Goal: Task Accomplishment & Management: Use online tool/utility

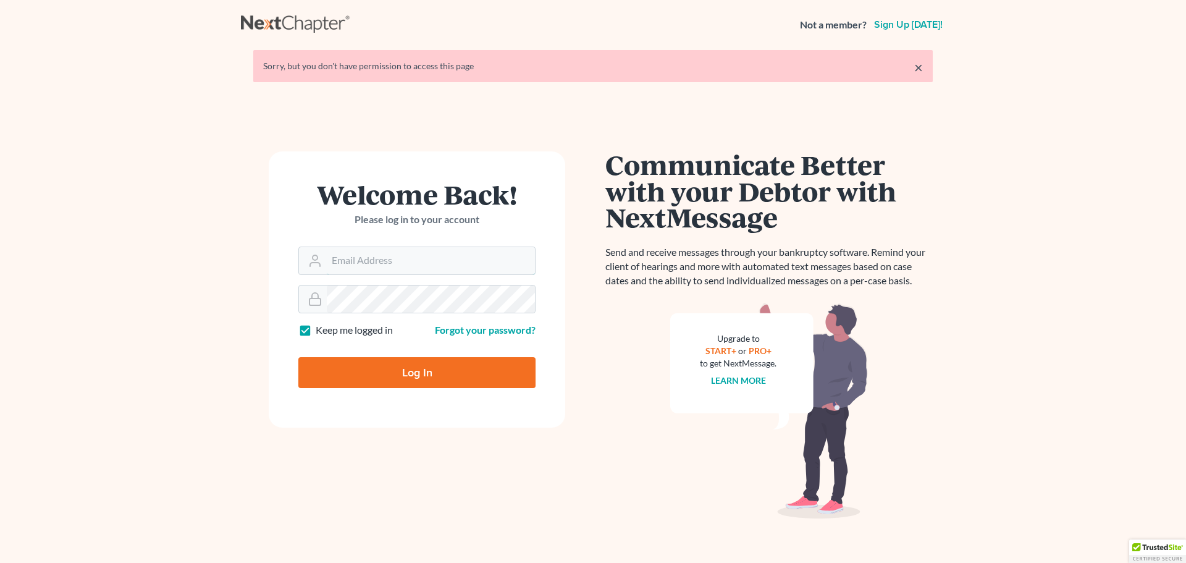
type input "[PERSON_NAME][EMAIL_ADDRESS][DOMAIN_NAME]"
click at [408, 376] on input "Log In" at bounding box center [416, 372] width 237 height 31
type input "Thinking..."
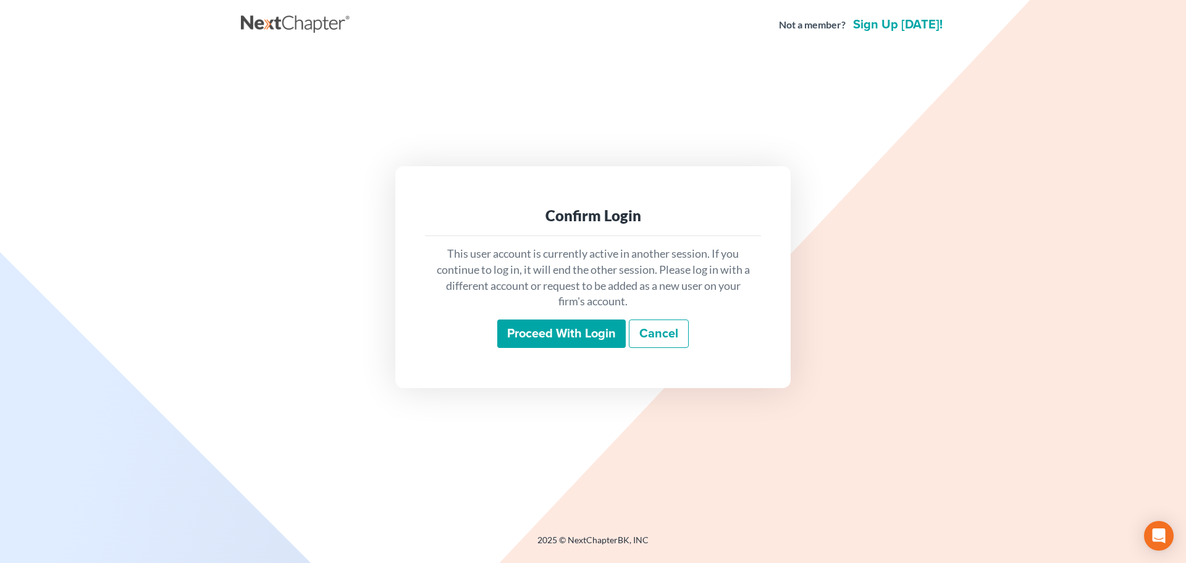
click at [544, 326] on input "Proceed with login" at bounding box center [561, 333] width 128 height 28
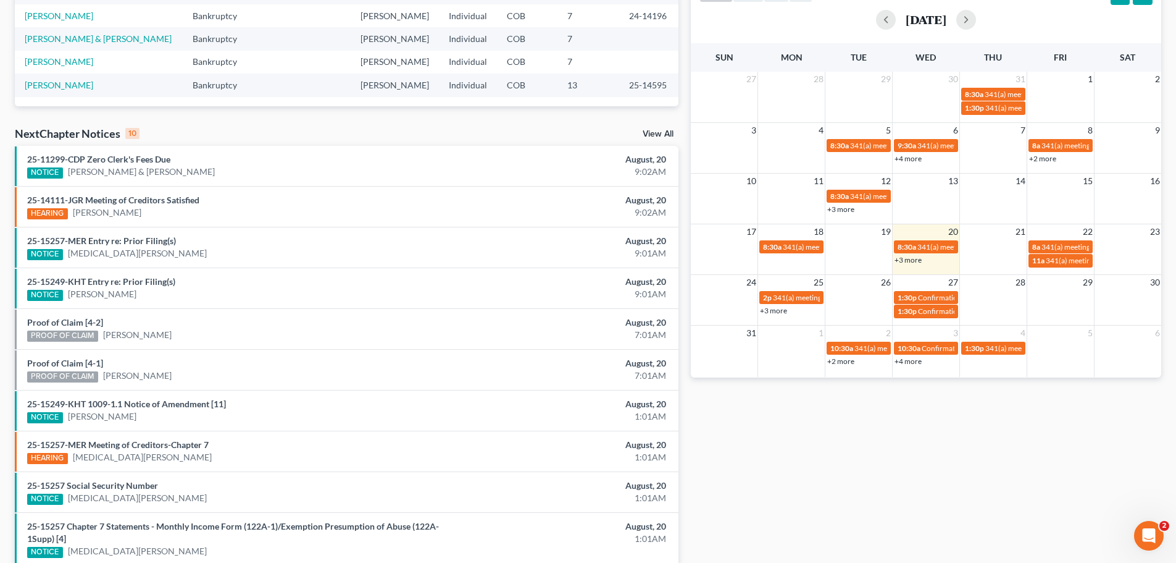
scroll to position [247, 0]
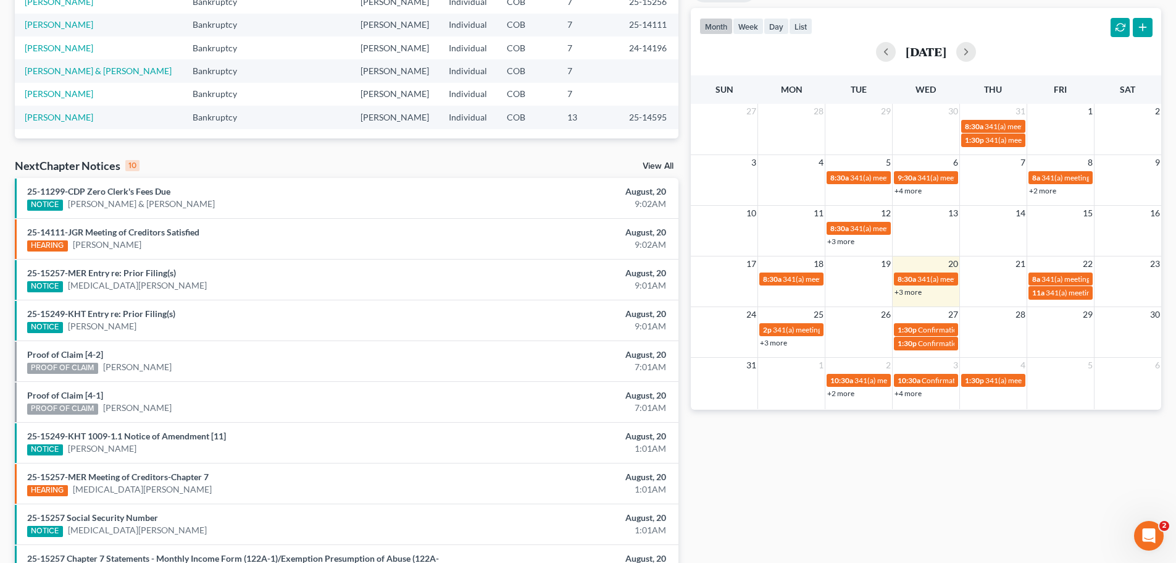
click at [918, 293] on link "+3 more" at bounding box center [908, 291] width 27 height 9
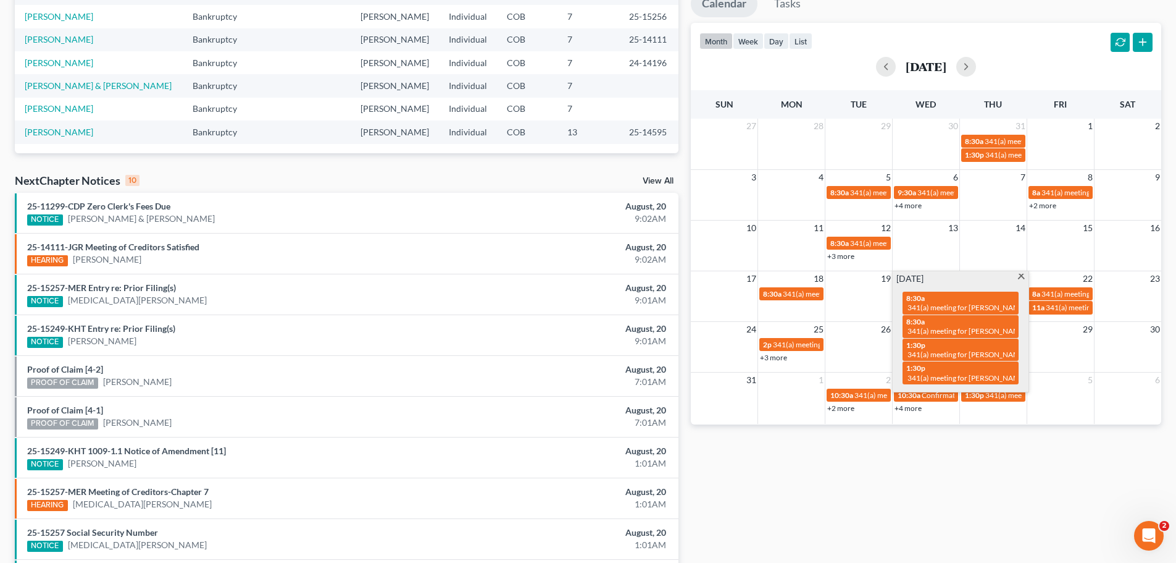
scroll to position [0, 0]
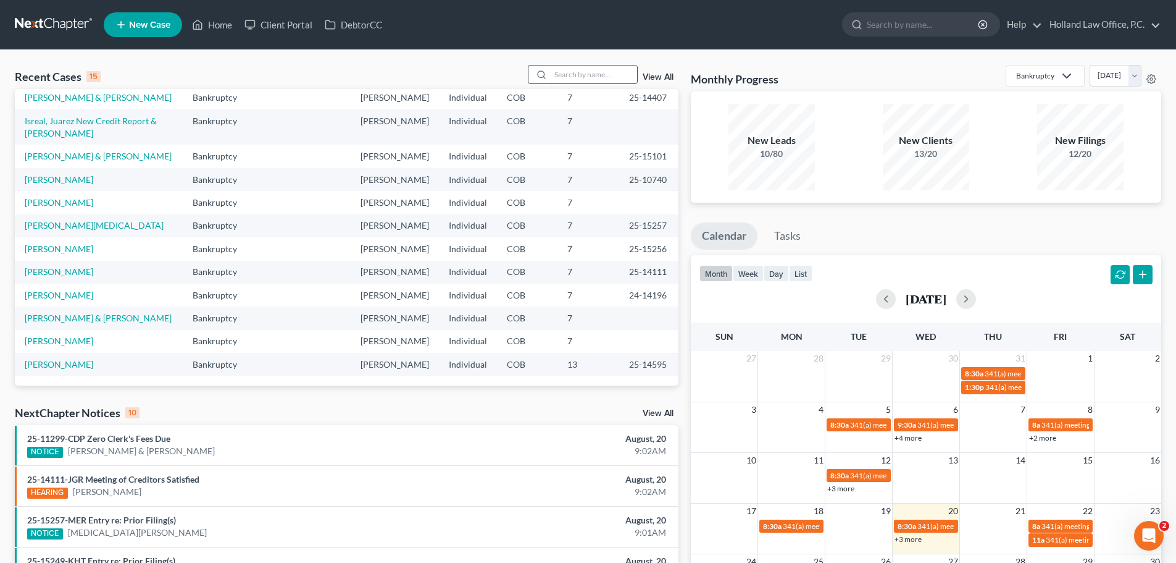
click at [563, 81] on input "search" at bounding box center [594, 74] width 86 height 18
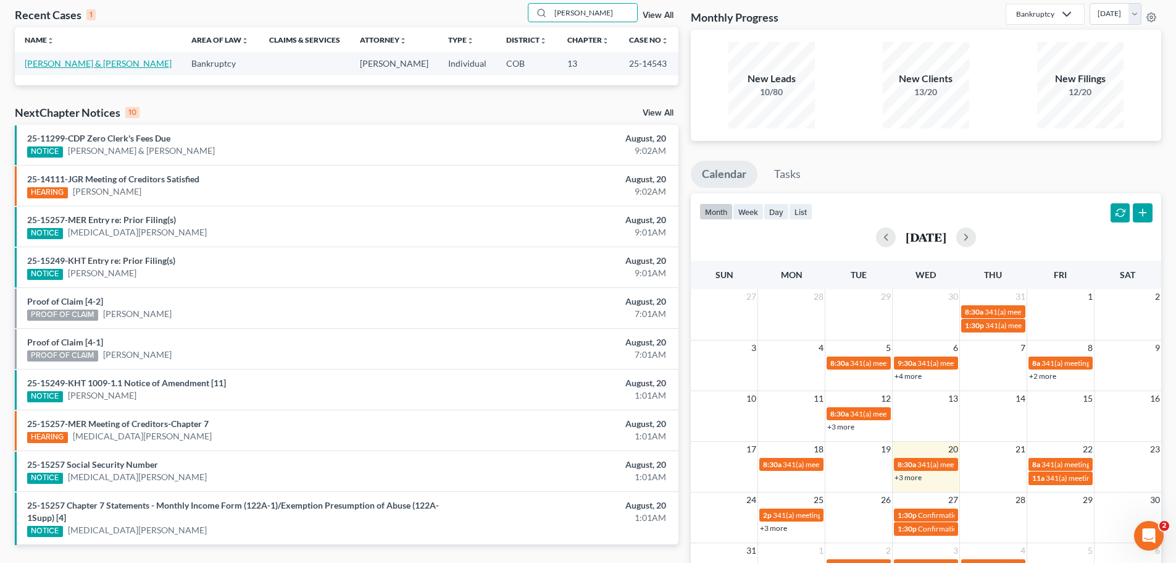
type input "artis"
click at [93, 63] on link "Artis, Micheal & Kylie" at bounding box center [98, 63] width 147 height 10
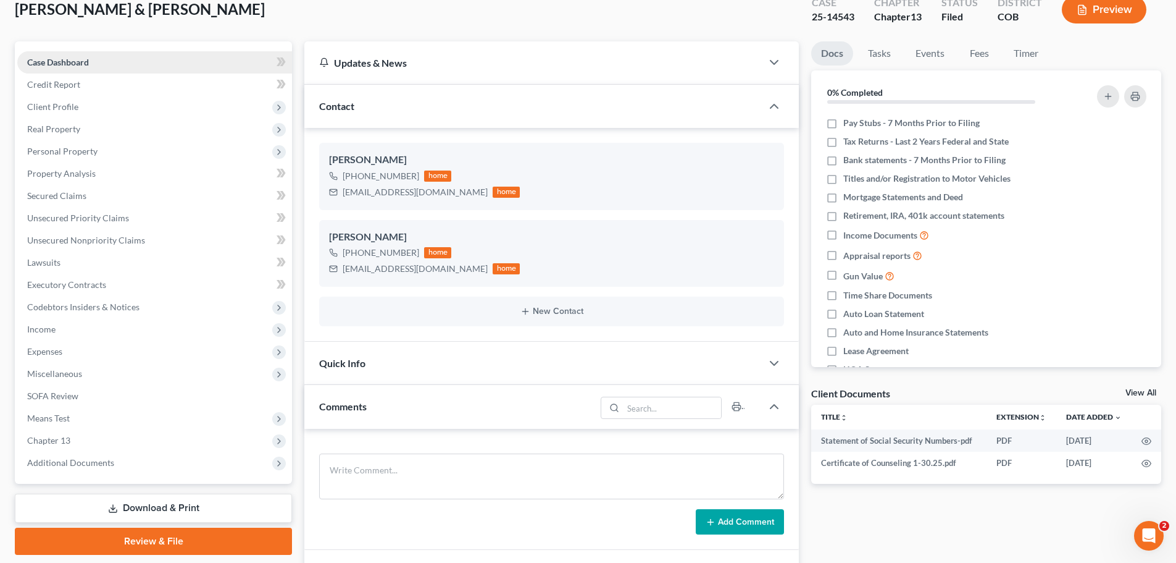
scroll to position [185, 0]
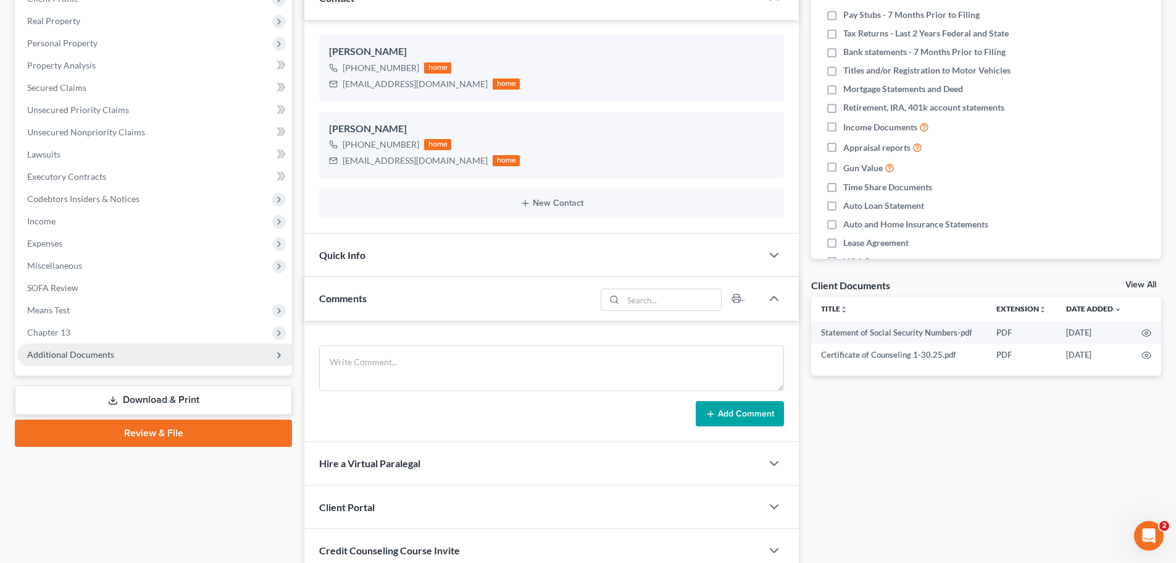
click at [79, 347] on span "Additional Documents" at bounding box center [154, 354] width 275 height 22
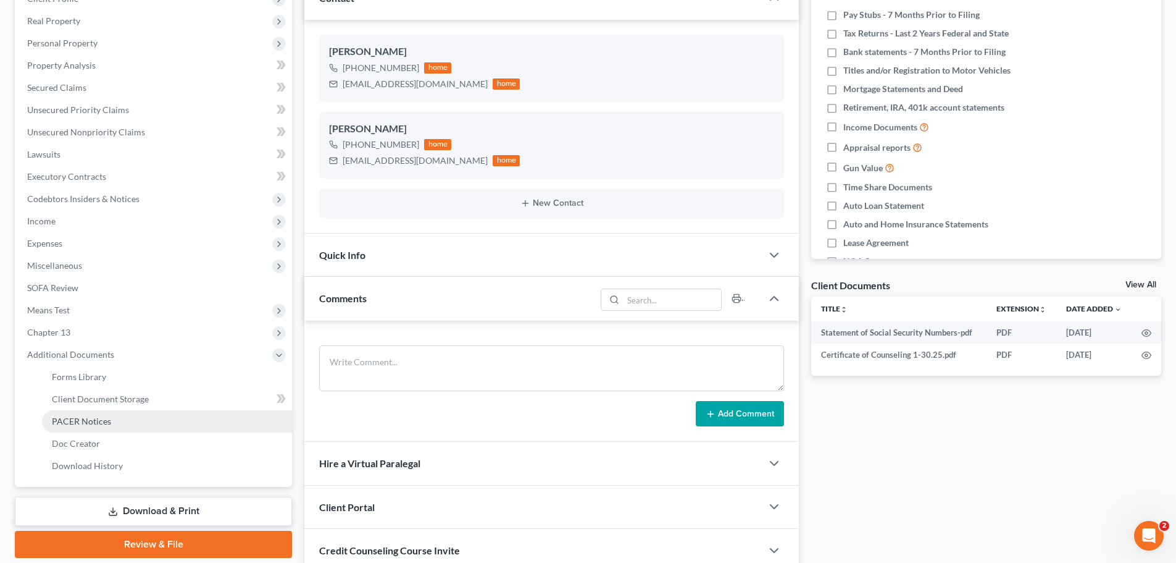
click at [67, 414] on link "PACER Notices" at bounding box center [167, 421] width 250 height 22
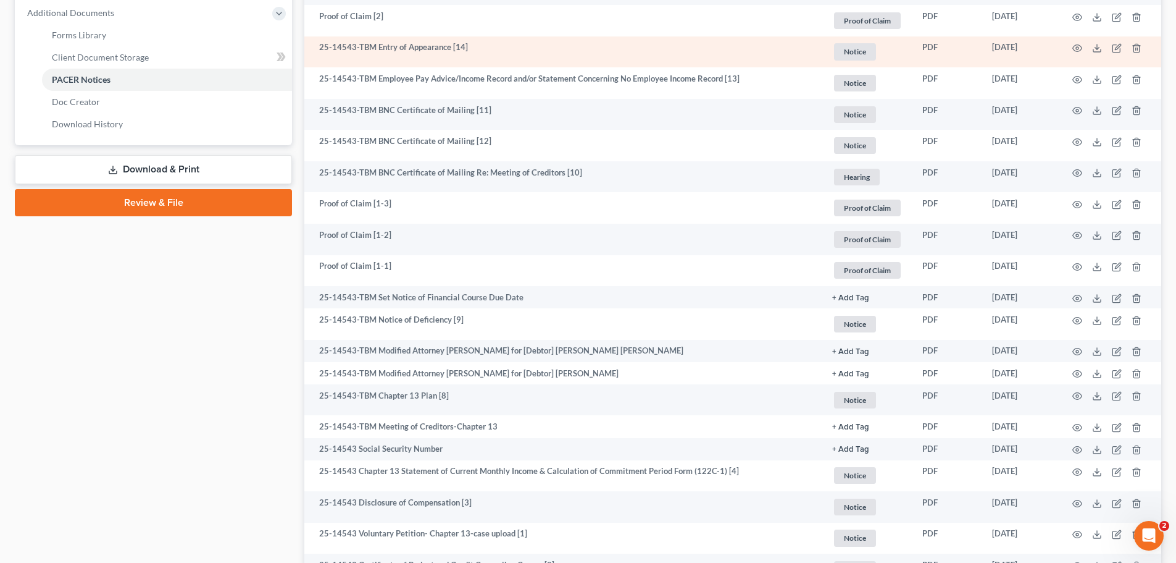
scroll to position [556, 0]
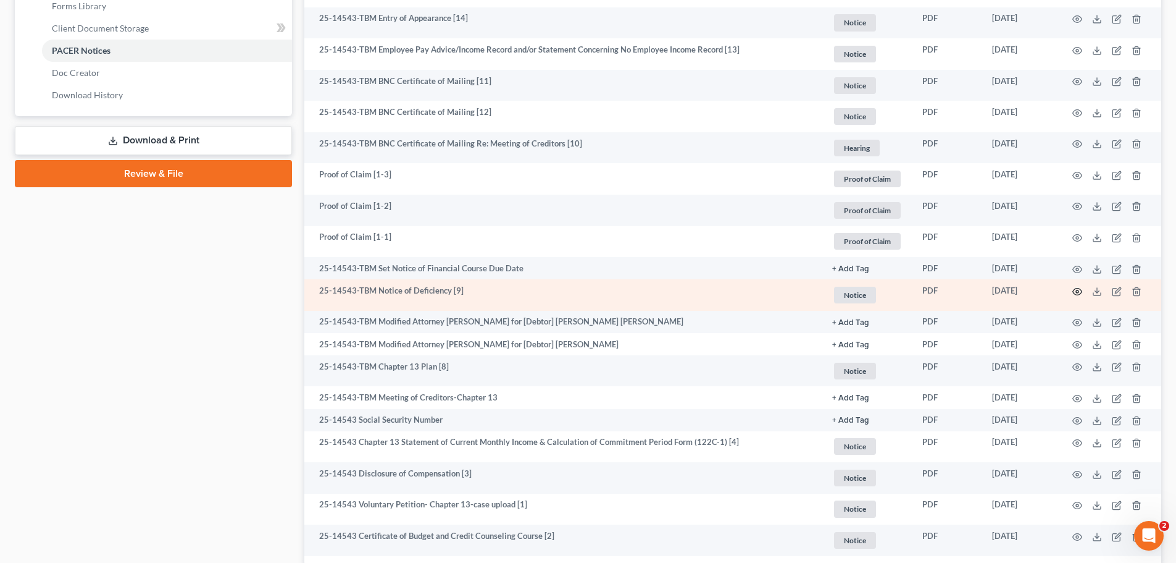
click at [1079, 294] on icon "button" at bounding box center [1077, 291] width 9 height 7
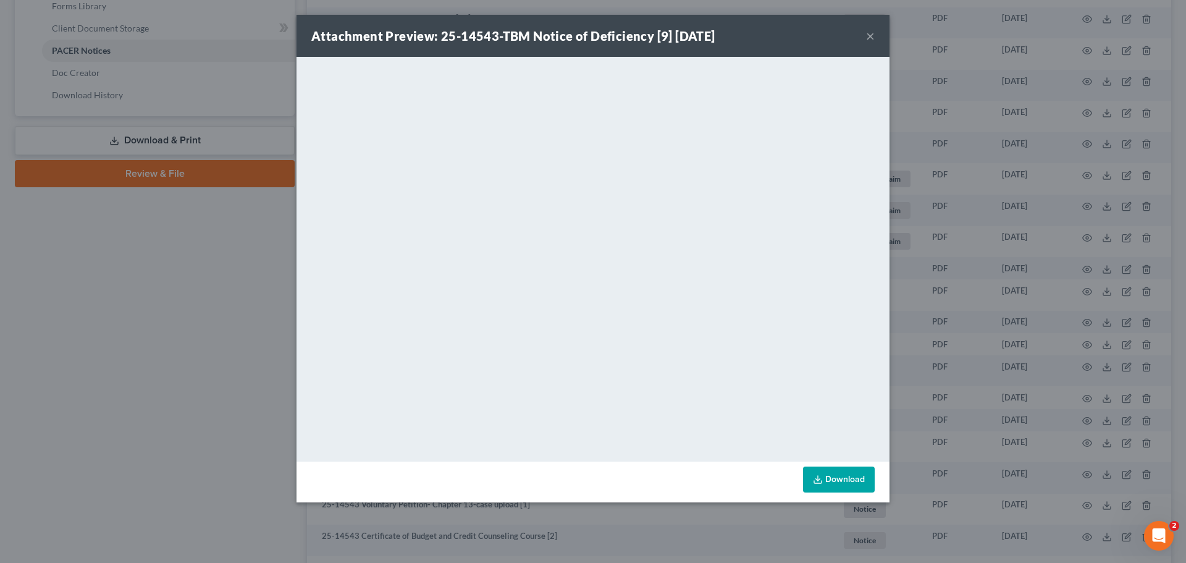
click at [868, 33] on button "×" at bounding box center [870, 35] width 9 height 15
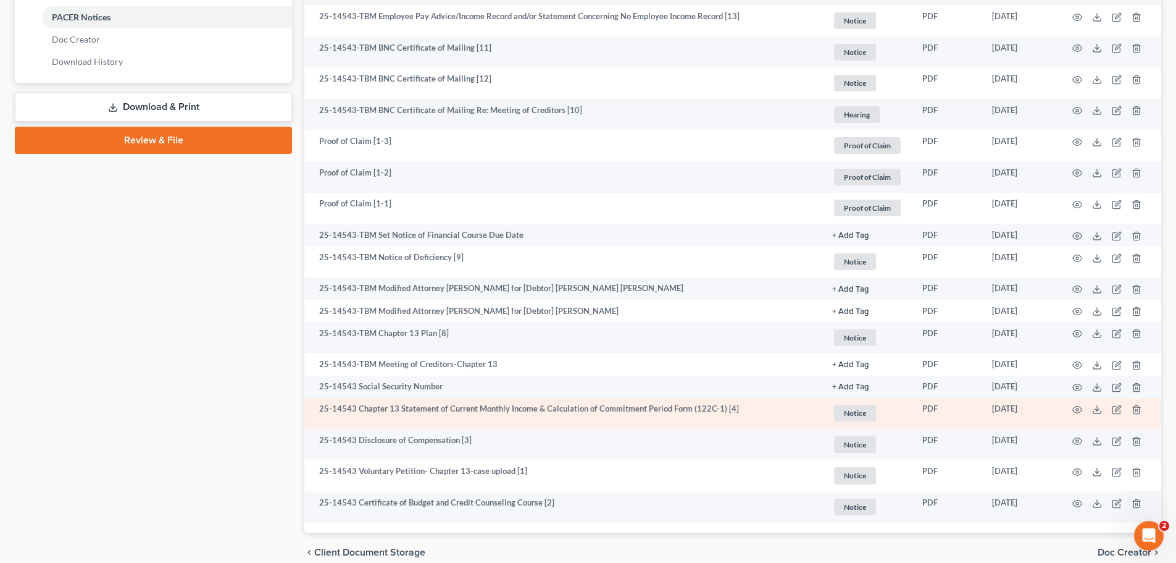
scroll to position [618, 0]
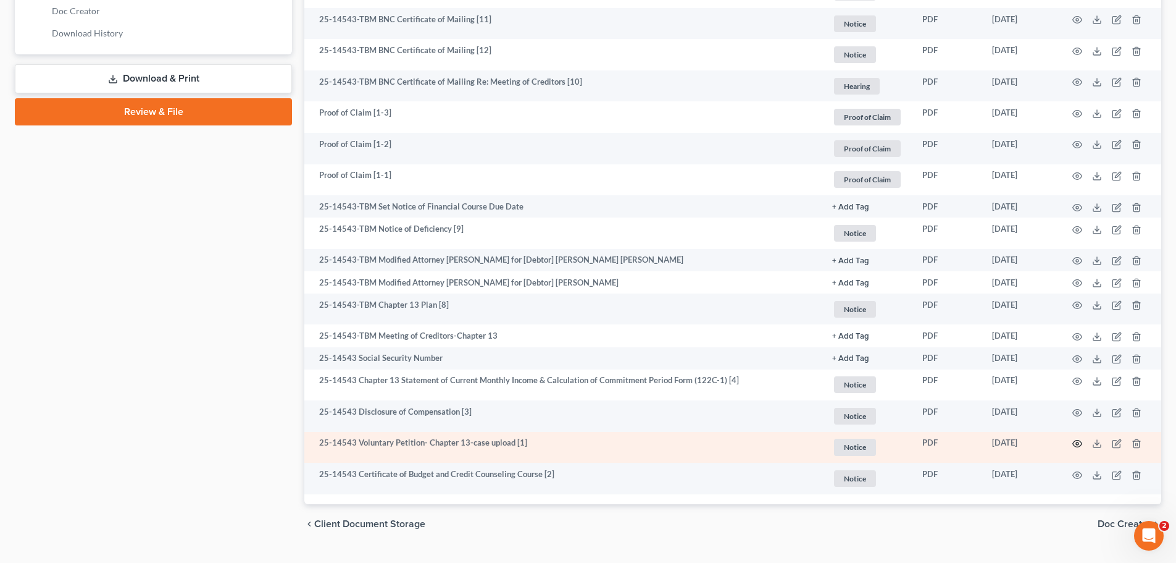
click at [1080, 445] on icon "button" at bounding box center [1078, 443] width 10 height 10
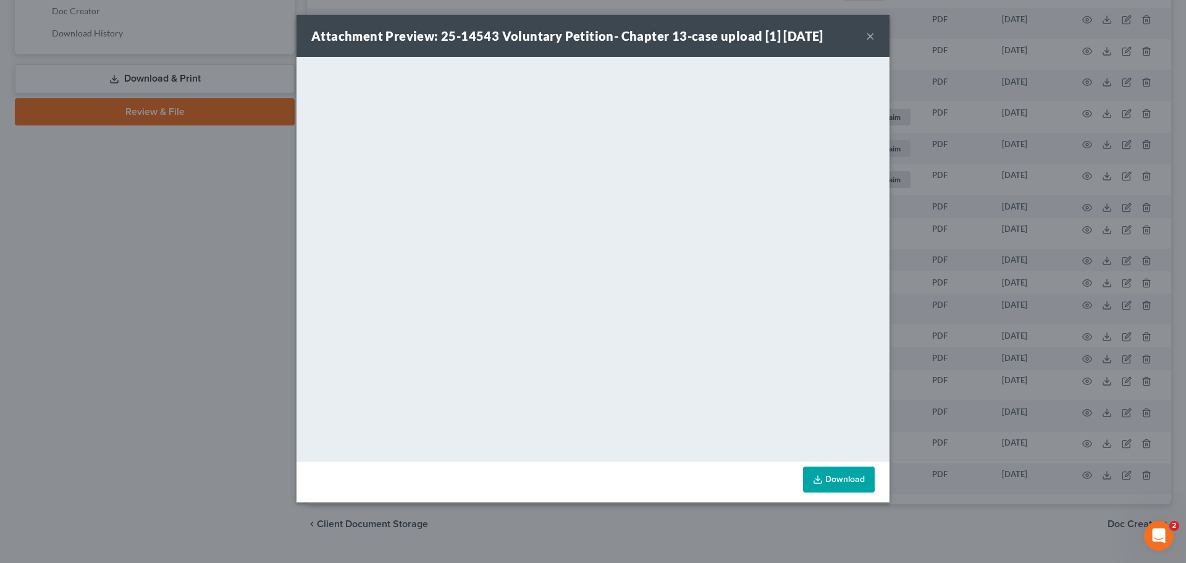
click at [869, 36] on button "×" at bounding box center [870, 35] width 9 height 15
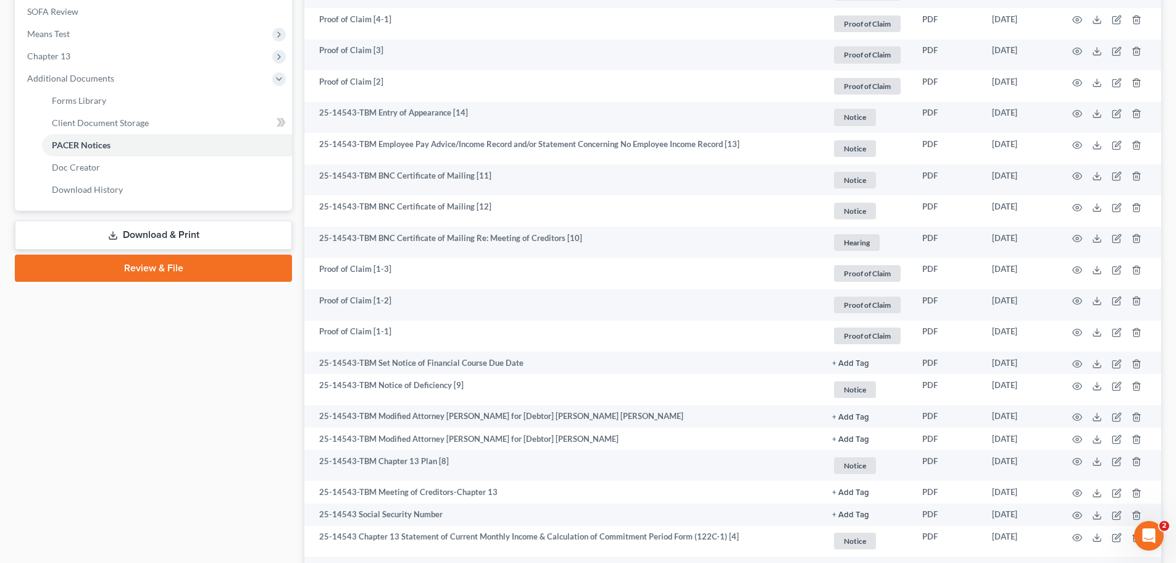
scroll to position [432, 0]
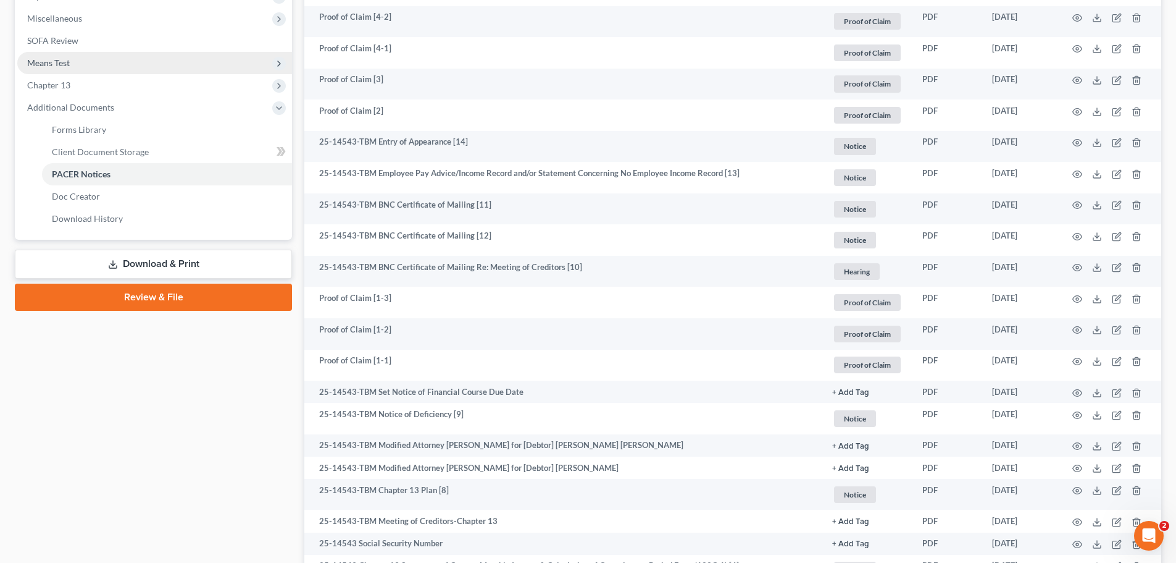
click at [52, 69] on span "Means Test" at bounding box center [154, 63] width 275 height 22
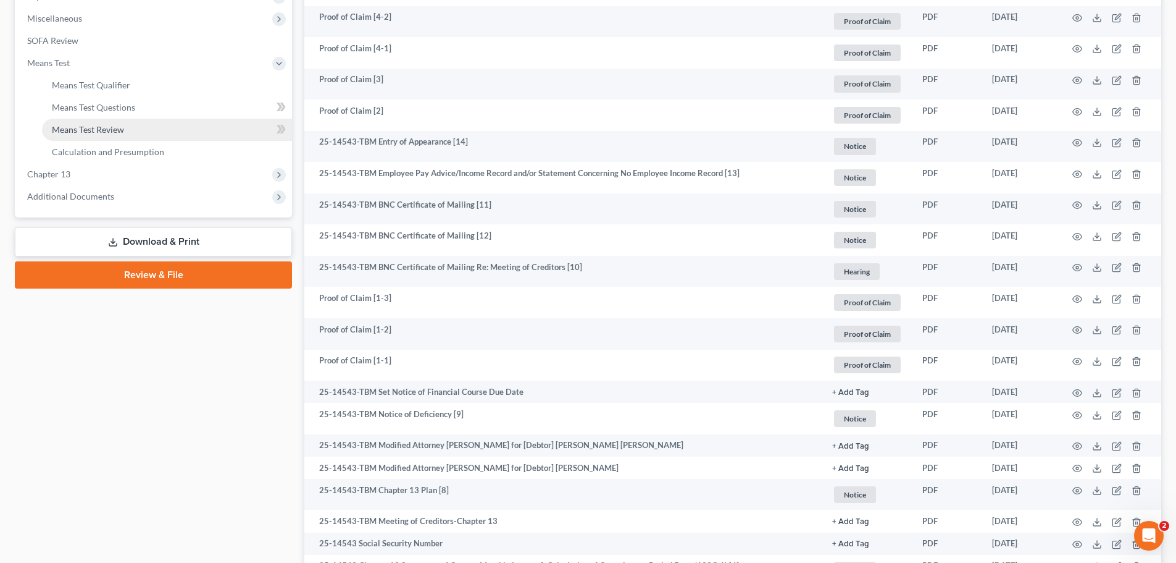
click at [73, 127] on span "Means Test Review" at bounding box center [88, 129] width 72 height 10
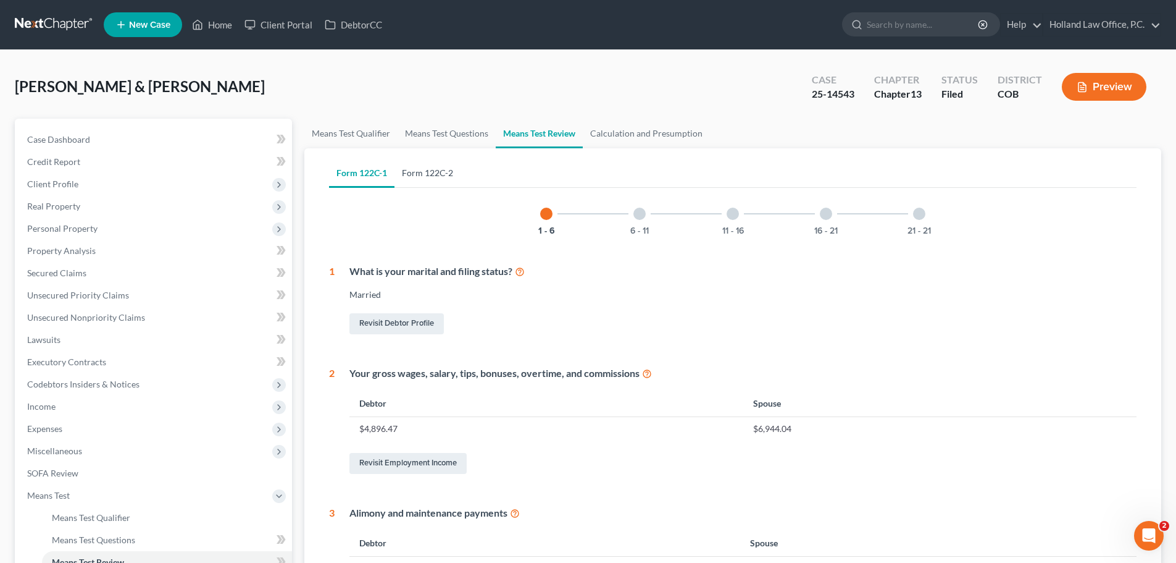
click at [407, 170] on link "Form 122C-2" at bounding box center [428, 173] width 66 height 30
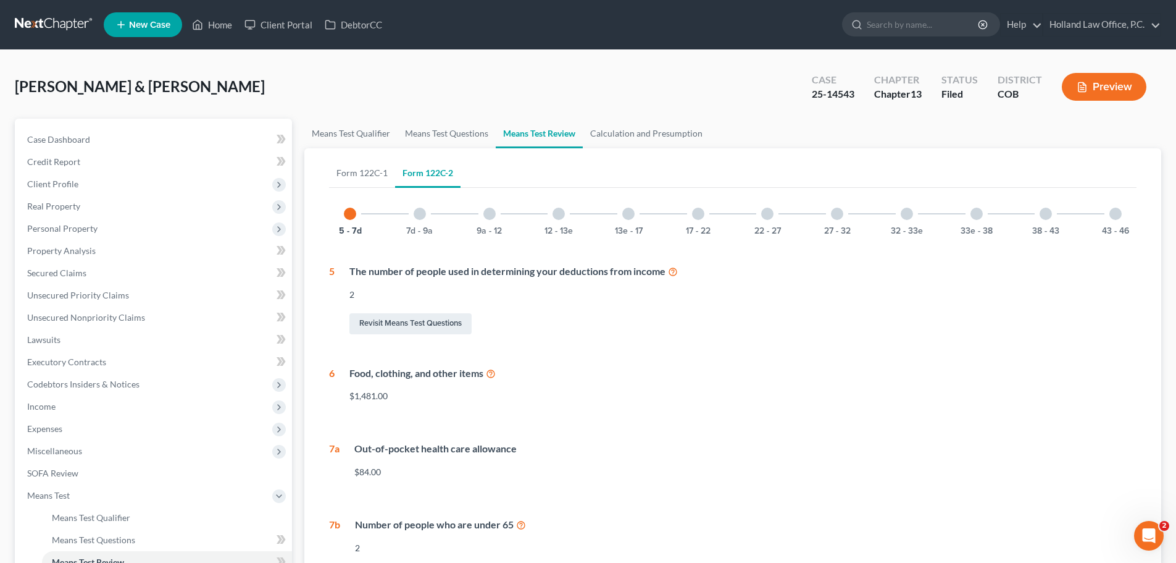
click at [1096, 85] on button "Preview" at bounding box center [1104, 87] width 85 height 28
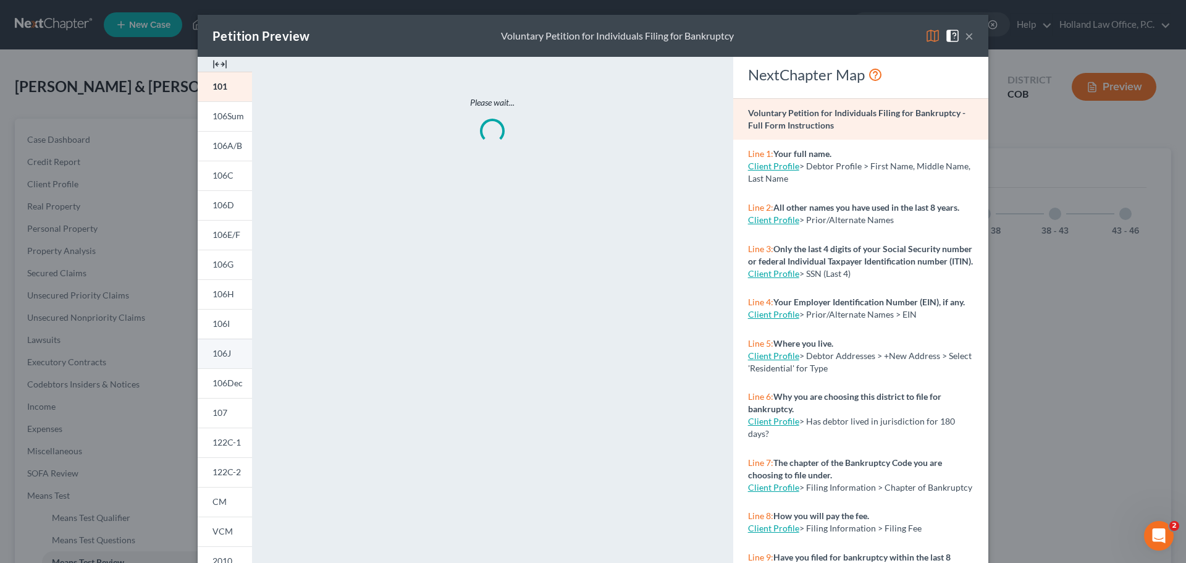
click at [216, 354] on span "106J" at bounding box center [221, 353] width 19 height 10
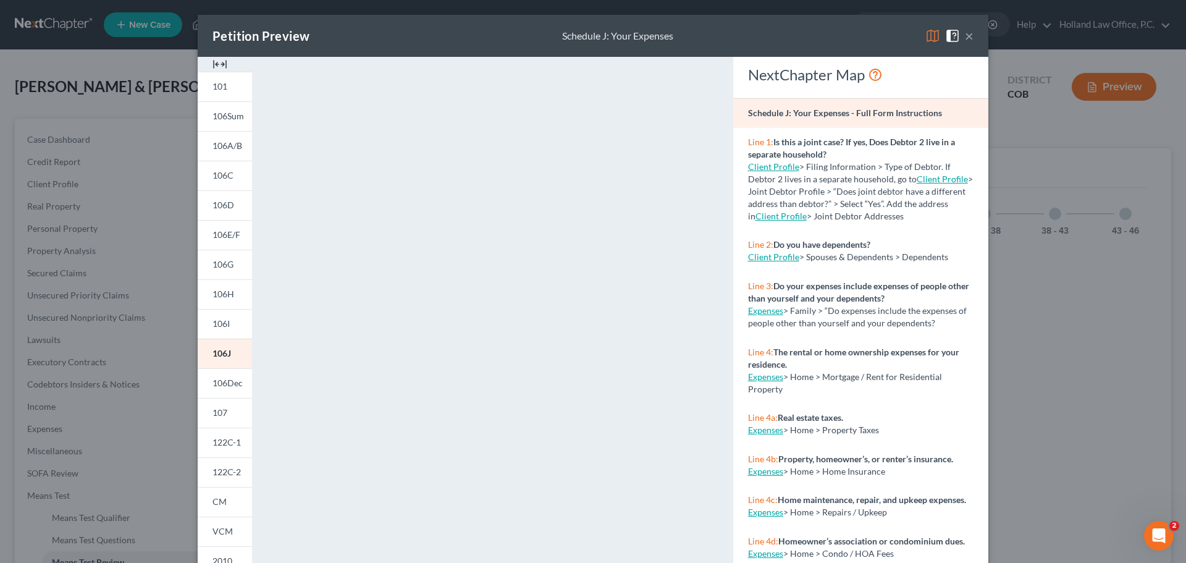
click at [966, 40] on button "×" at bounding box center [969, 35] width 9 height 15
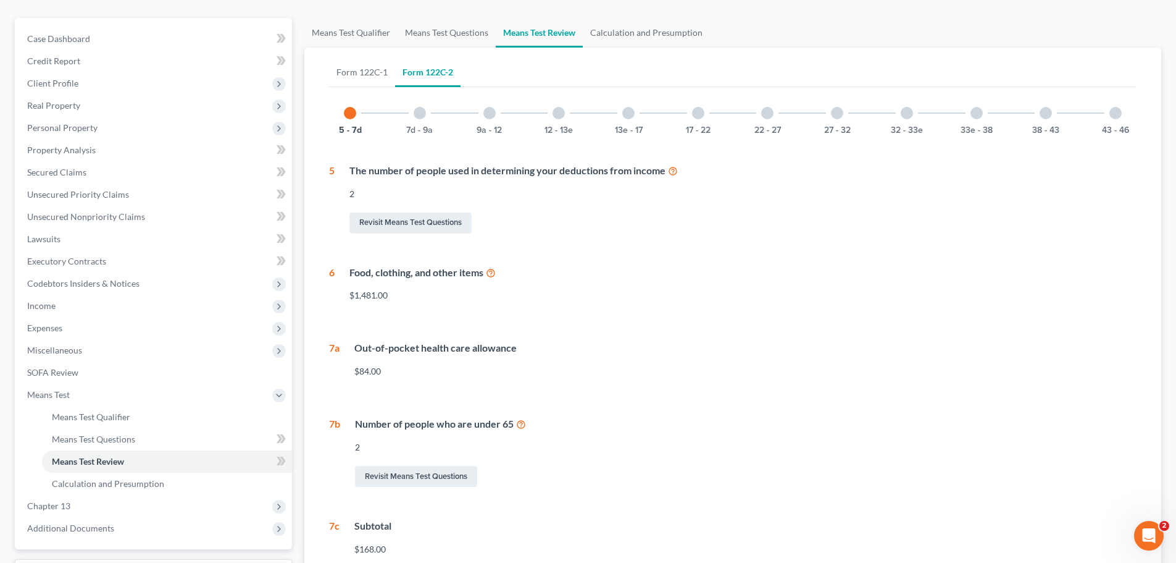
scroll to position [234, 0]
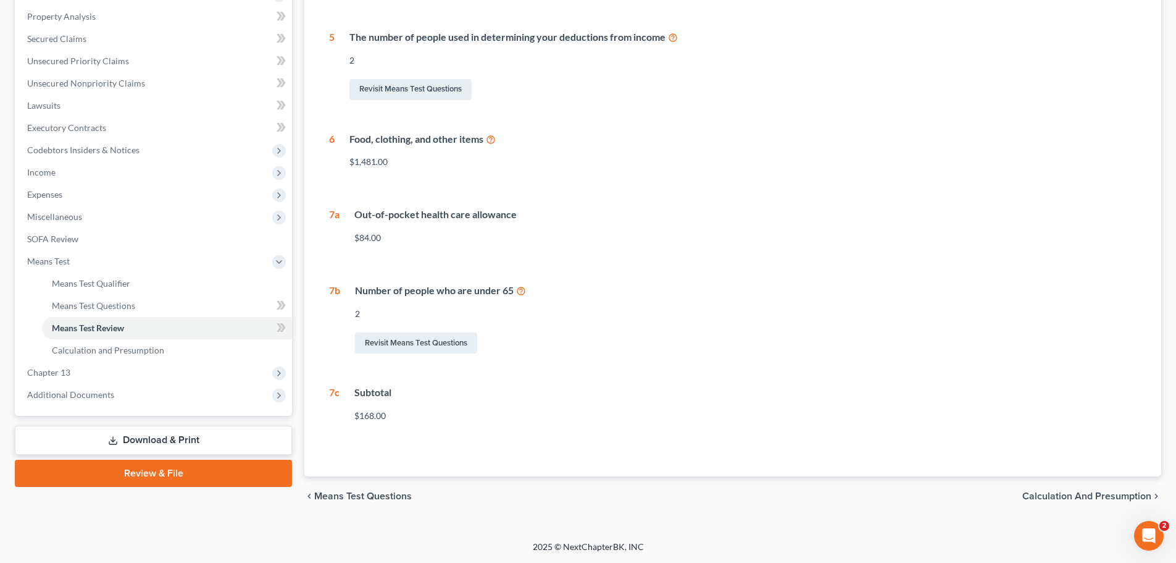
click at [227, 432] on link "Download & Print" at bounding box center [153, 439] width 277 height 29
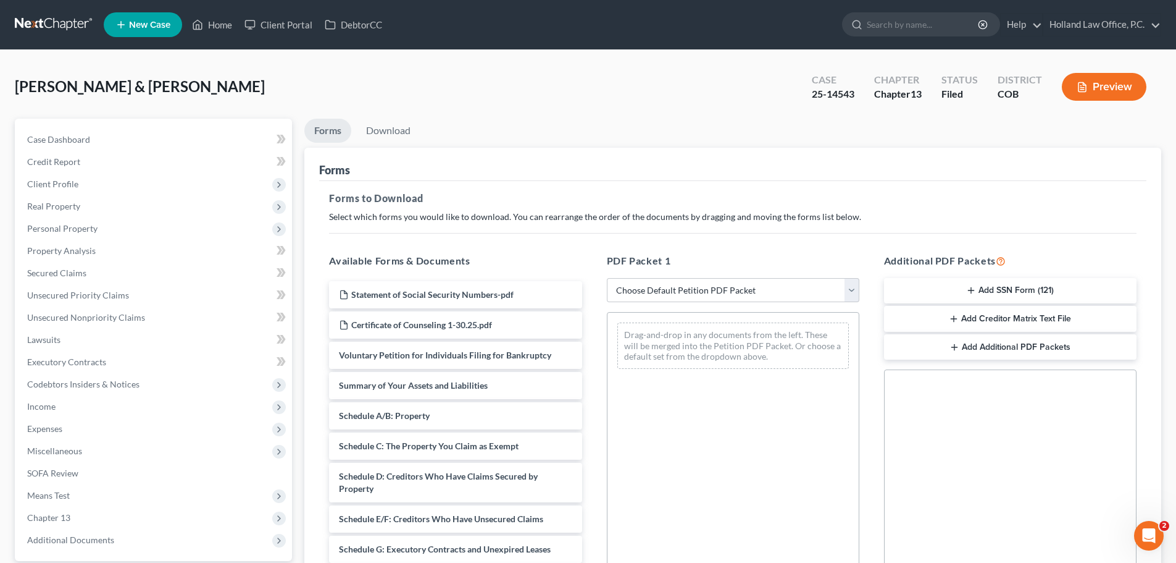
scroll to position [4, 0]
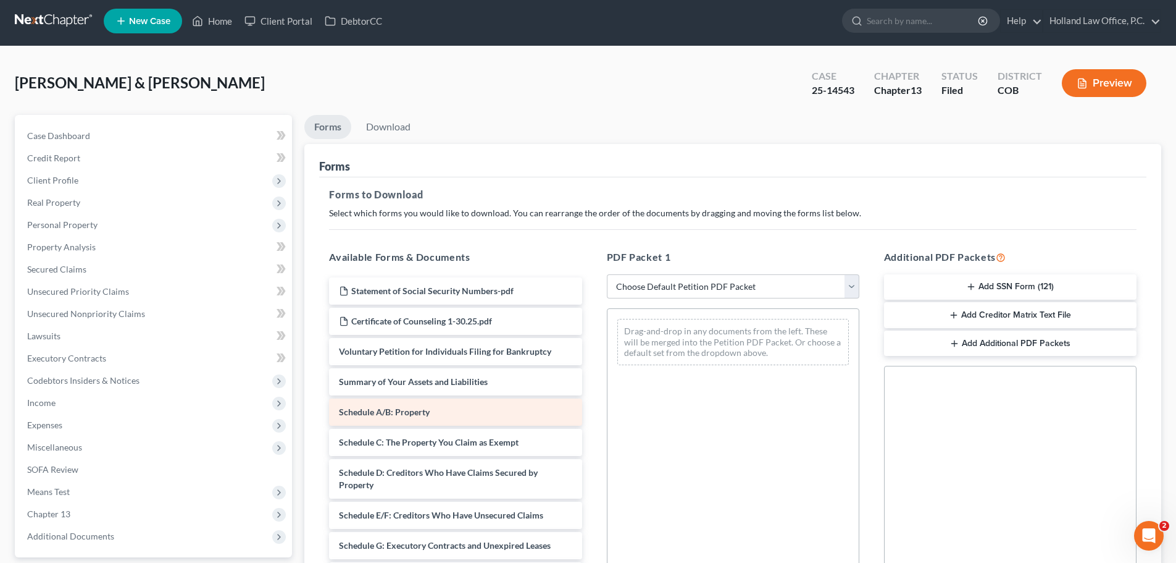
click at [534, 402] on div "Schedule A/B: Property" at bounding box center [455, 411] width 253 height 27
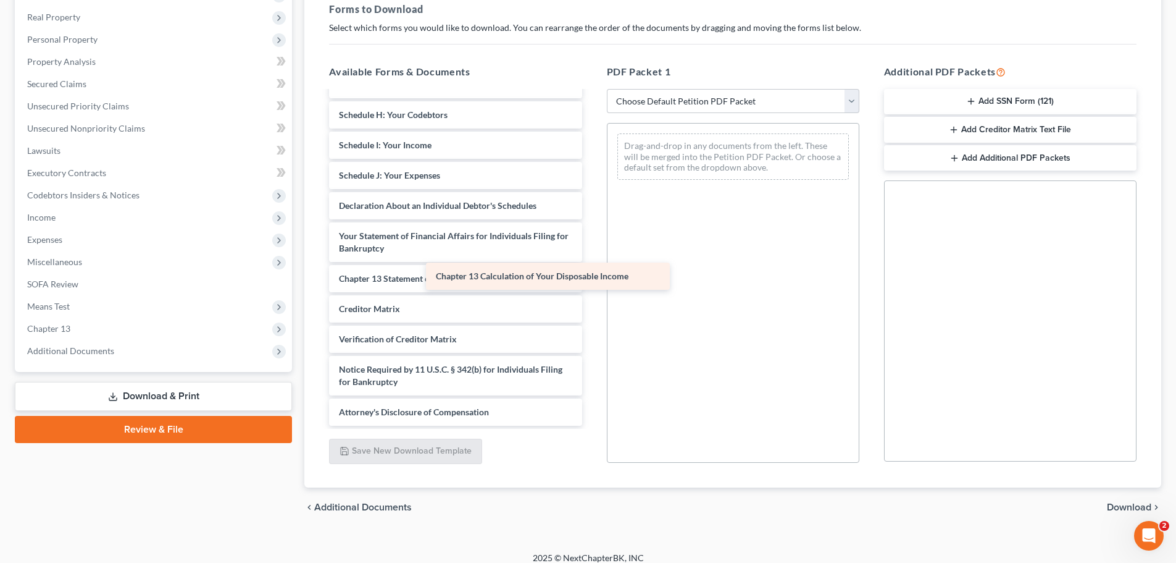
scroll to position [275, 0]
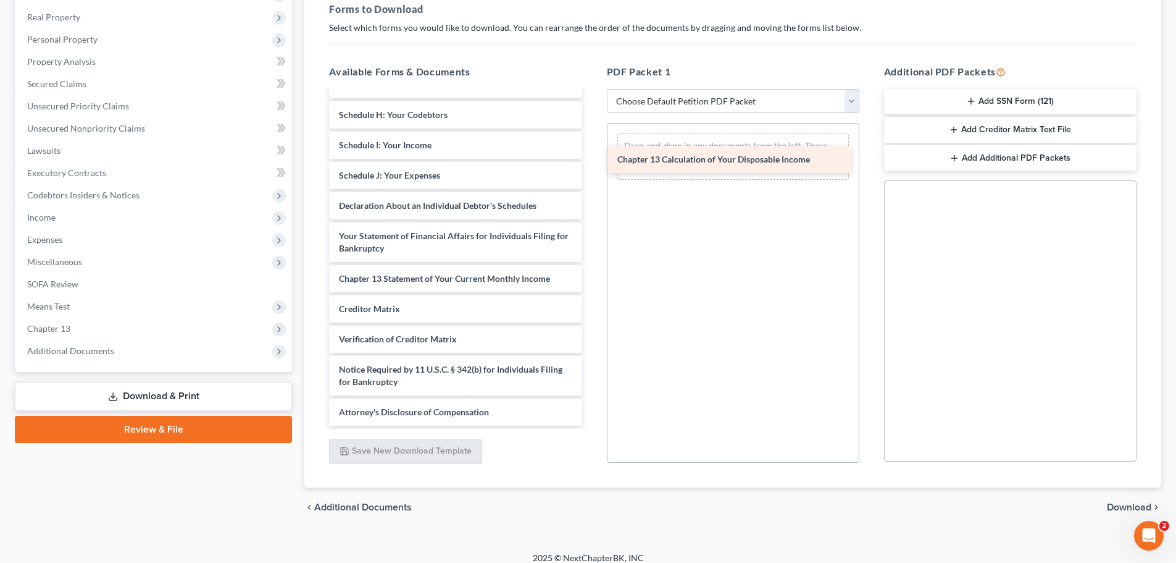
drag, startPoint x: 521, startPoint y: 276, endPoint x: 799, endPoint y: 157, distance: 302.9
click at [592, 157] on div "Chapter 13 Calculation of Your Disposable Income Statement of Social Security N…" at bounding box center [455, 121] width 272 height 609
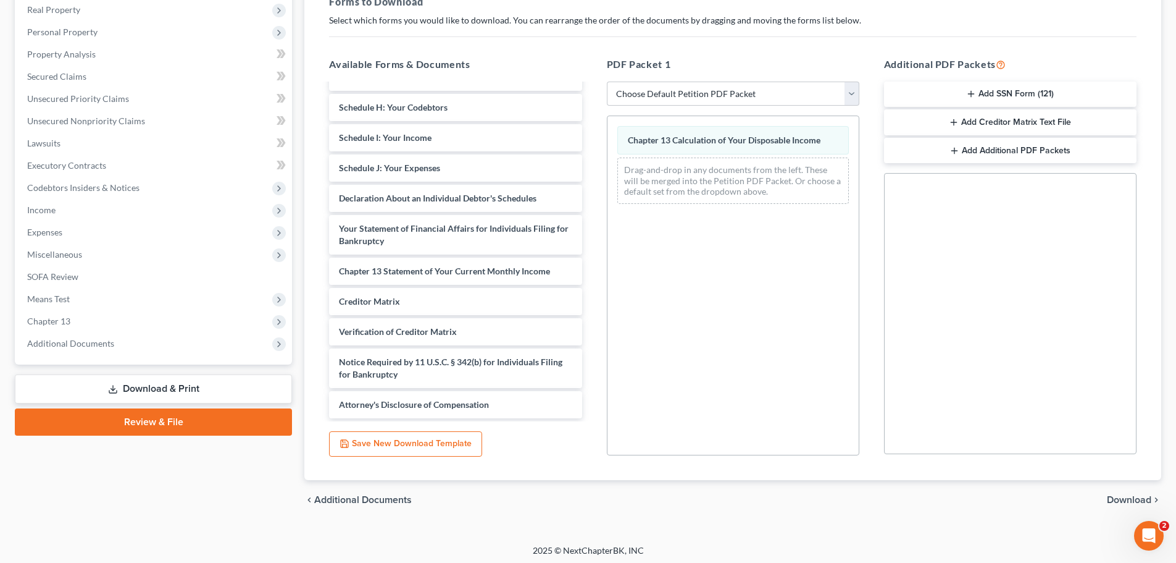
scroll to position [200, 0]
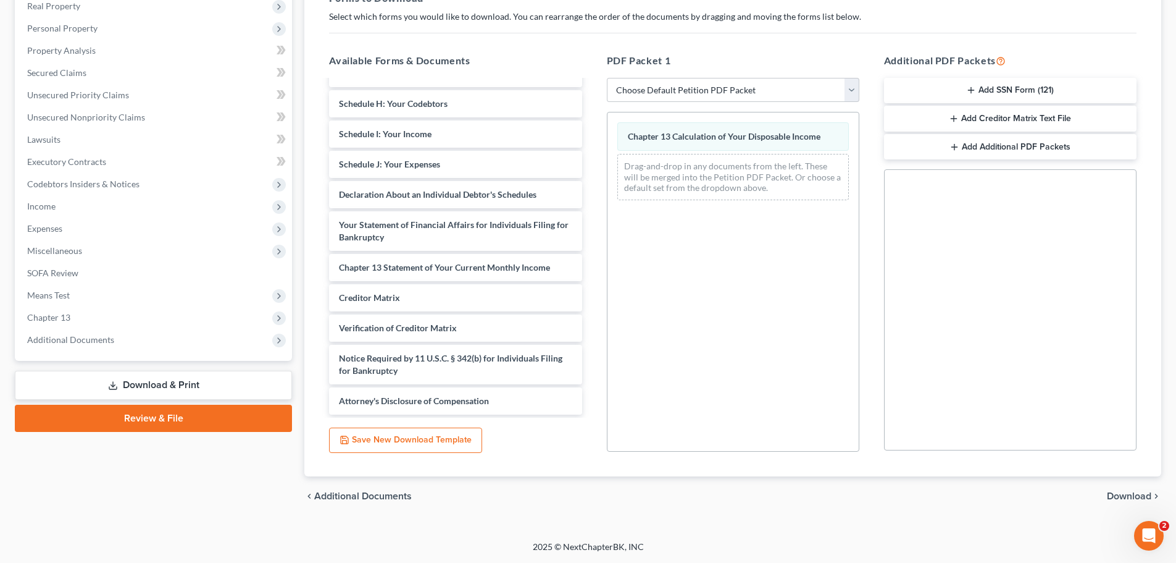
click at [1123, 498] on span "Download" at bounding box center [1129, 496] width 44 height 10
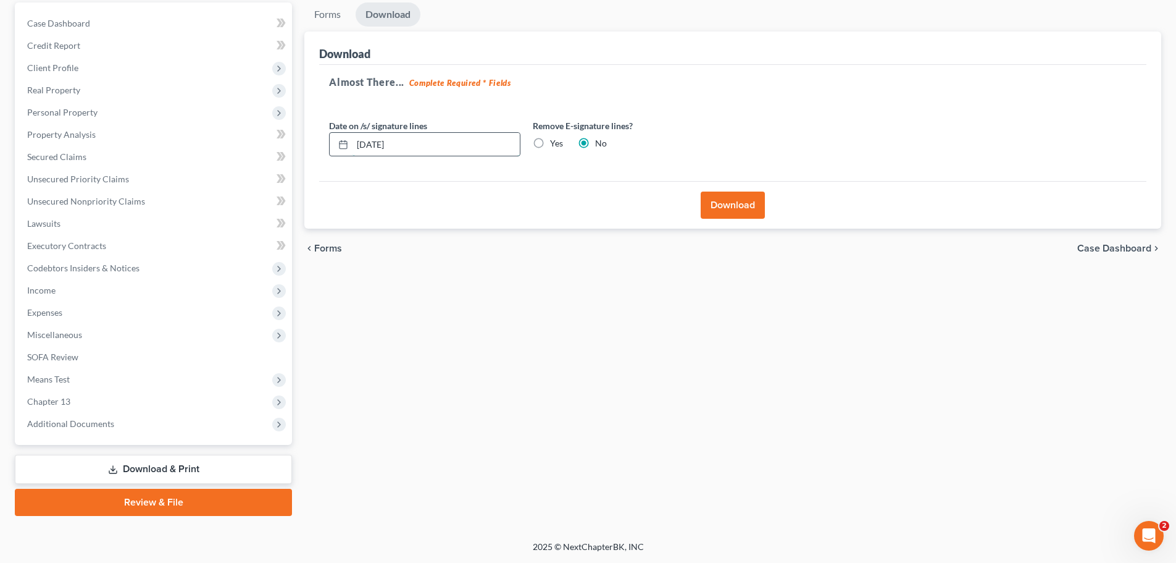
click at [369, 141] on input "08/20/2025" at bounding box center [436, 144] width 167 height 23
type input "07/20/2025"
click at [729, 201] on button "Download" at bounding box center [733, 204] width 64 height 27
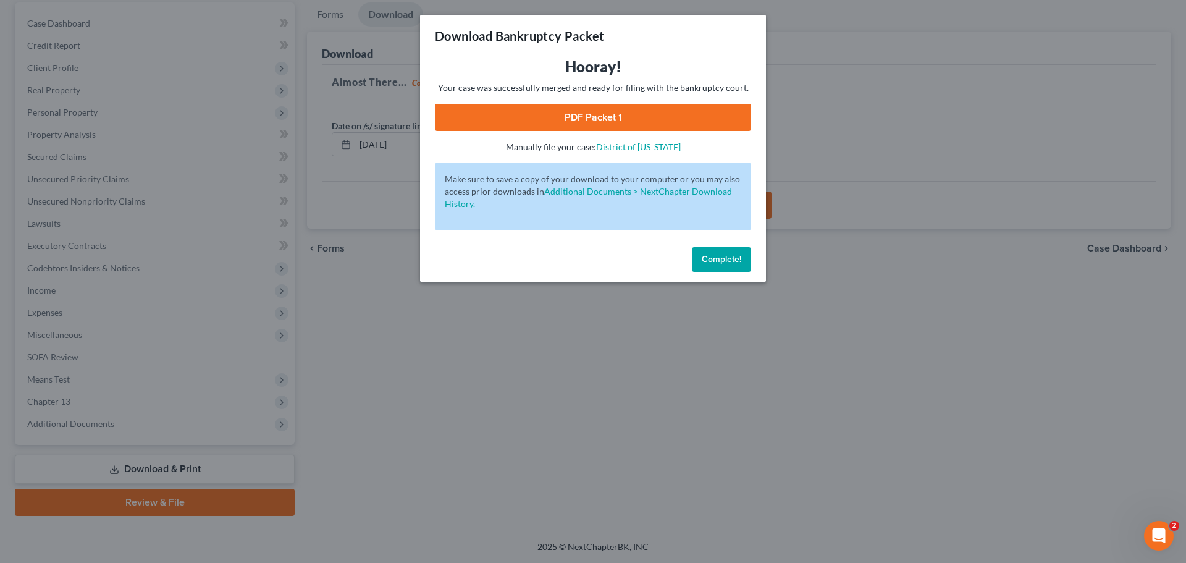
click at [658, 115] on link "PDF Packet 1" at bounding box center [593, 117] width 316 height 27
click at [671, 119] on link "PDF Packet 1" at bounding box center [593, 117] width 316 height 27
click at [712, 256] on span "Complete!" at bounding box center [722, 259] width 40 height 10
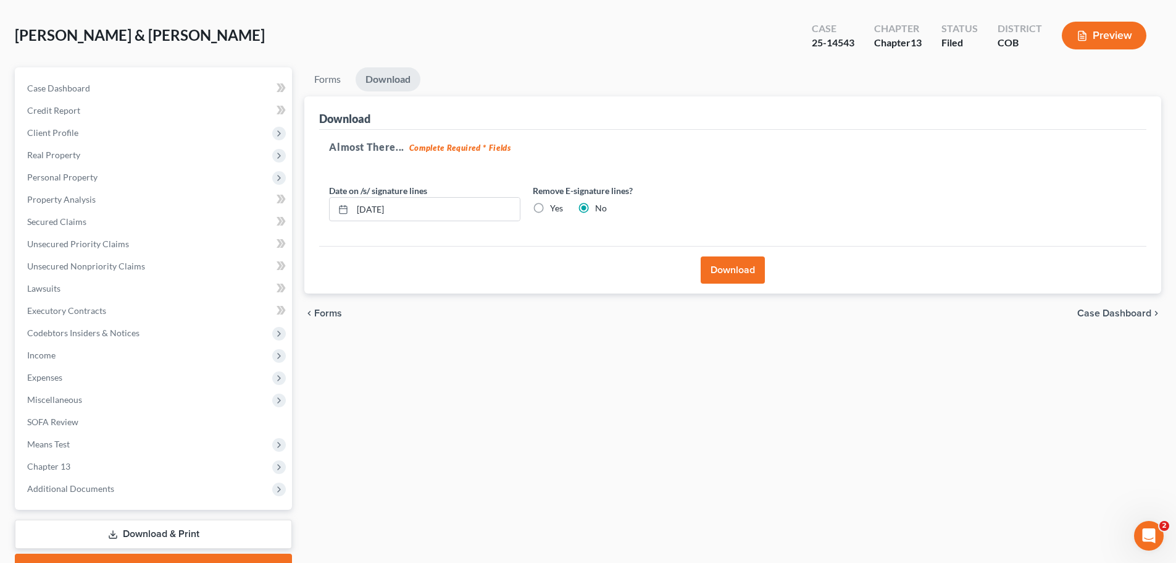
scroll to position [0, 0]
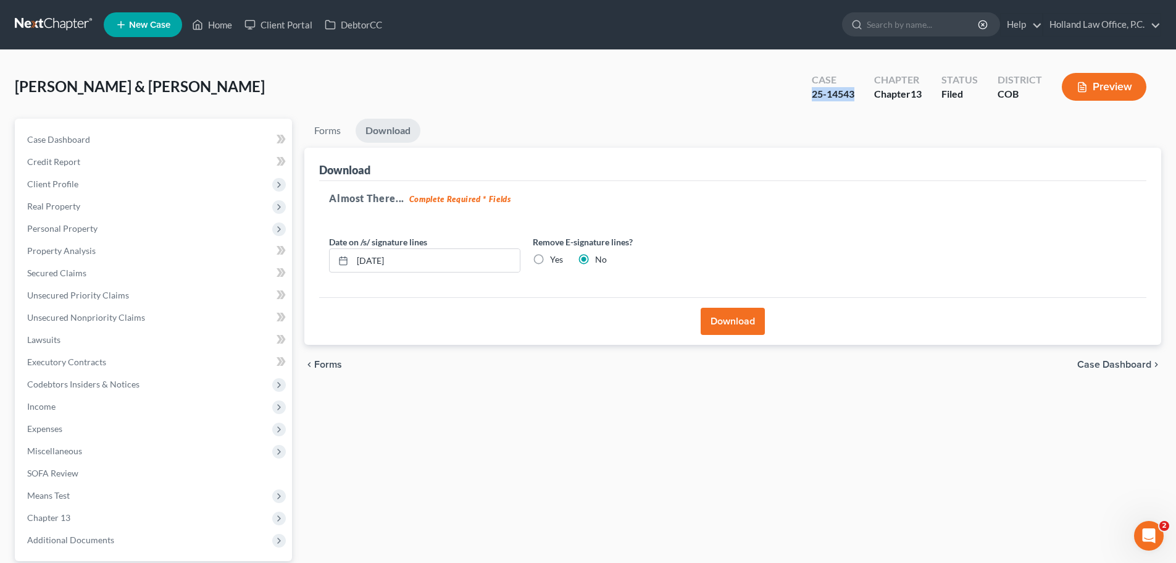
drag, startPoint x: 812, startPoint y: 91, endPoint x: 855, endPoint y: 92, distance: 43.2
click at [855, 92] on div "Case 25-14543" at bounding box center [833, 88] width 62 height 36
copy div "25-14543"
